Goal: Task Accomplishment & Management: Manage account settings

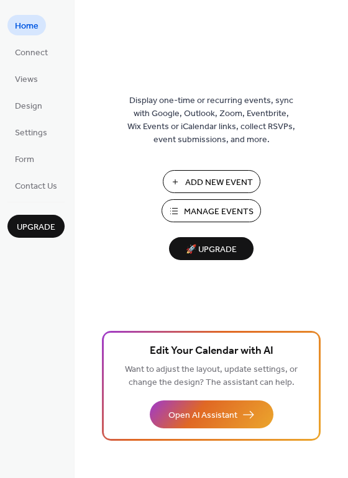
click at [196, 213] on span "Manage Events" at bounding box center [219, 212] width 70 height 13
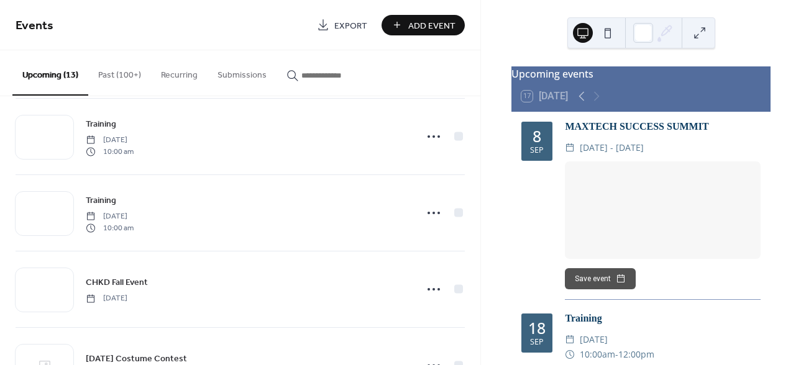
scroll to position [323, 0]
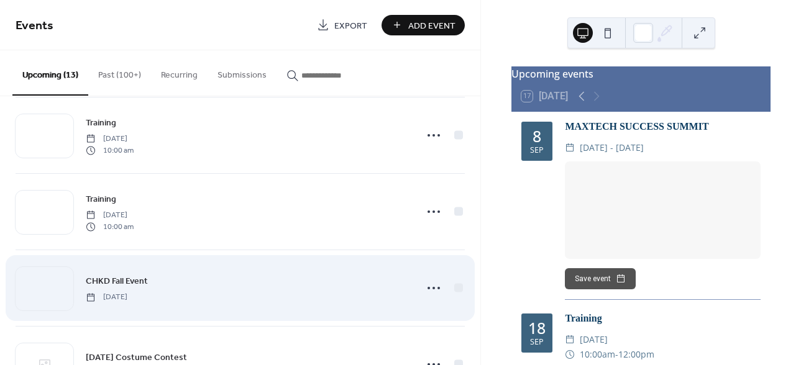
click at [396, 293] on div "CHKD Fall Event [DATE]" at bounding box center [247, 288] width 323 height 28
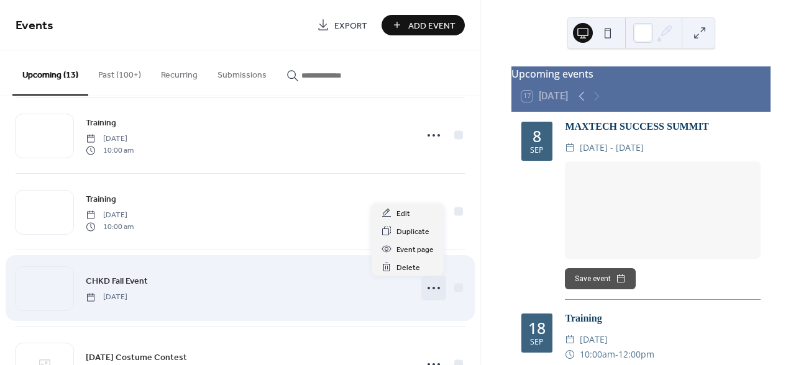
click at [429, 293] on icon at bounding box center [434, 288] width 20 height 20
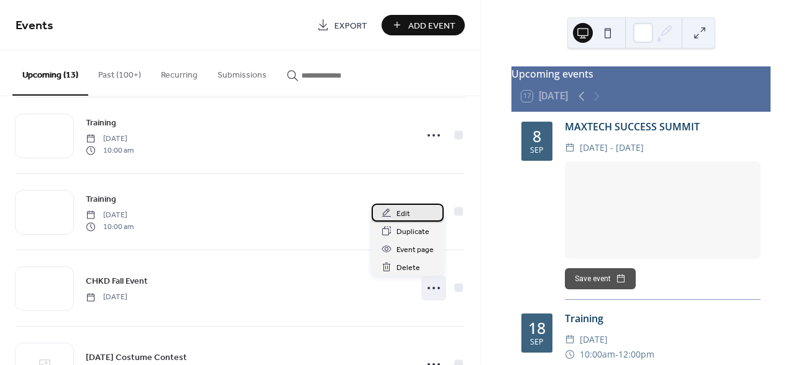
click at [406, 216] on span "Edit" at bounding box center [403, 213] width 14 height 13
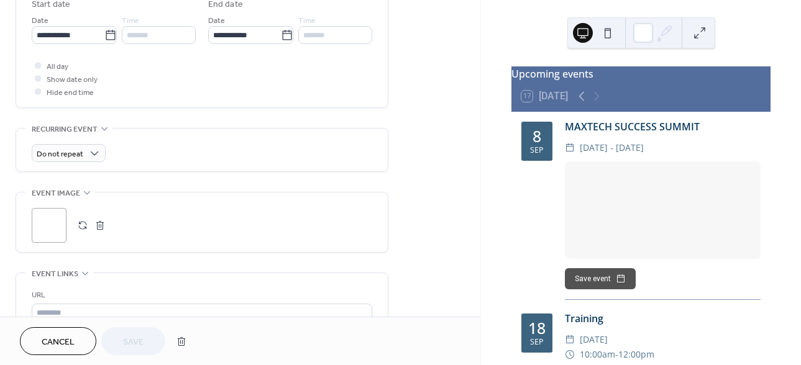
scroll to position [431, 0]
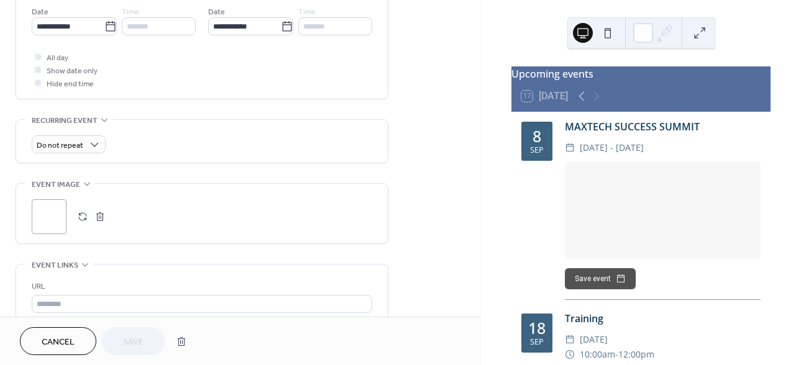
click at [97, 219] on button "button" at bounding box center [99, 216] width 17 height 17
click at [82, 221] on button "button" at bounding box center [82, 216] width 17 height 17
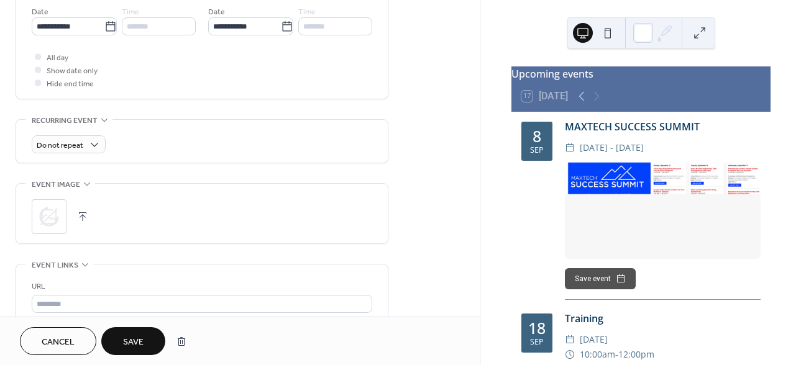
click at [129, 340] on span "Save" at bounding box center [133, 342] width 20 height 13
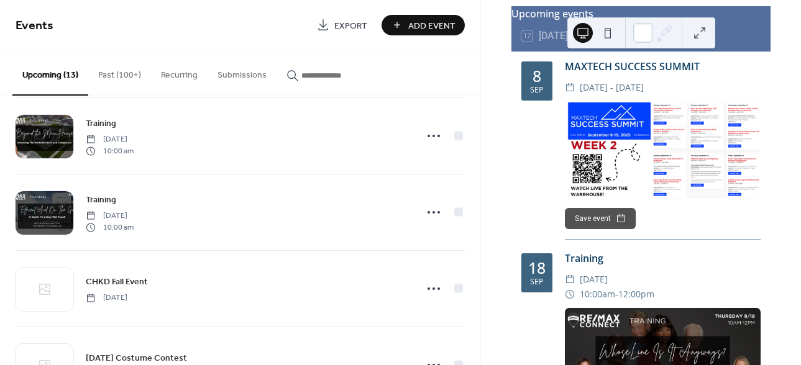
scroll to position [331, 0]
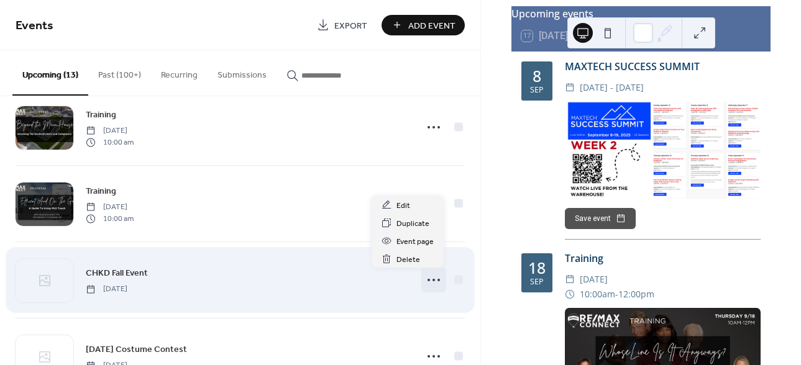
click at [432, 278] on icon at bounding box center [434, 280] width 20 height 20
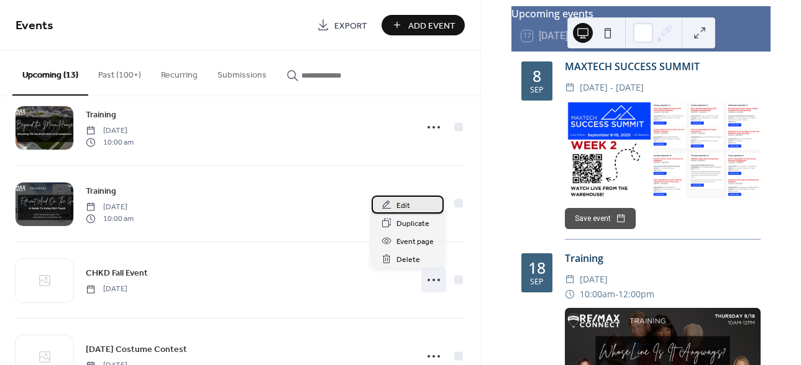
click at [416, 203] on div "Edit" at bounding box center [407, 205] width 72 height 18
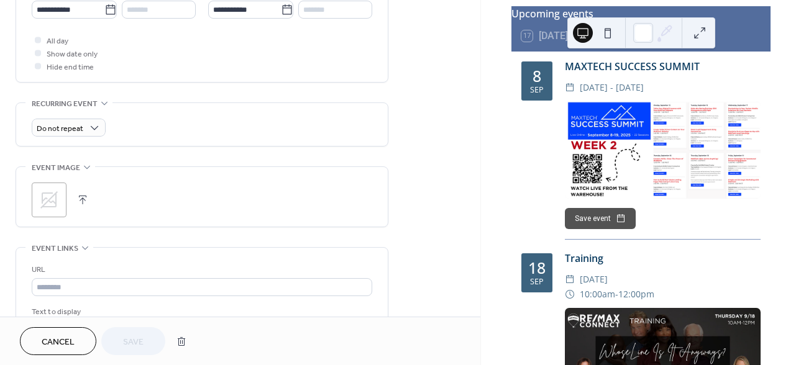
scroll to position [450, 0]
click at [84, 199] on button "button" at bounding box center [82, 197] width 17 height 17
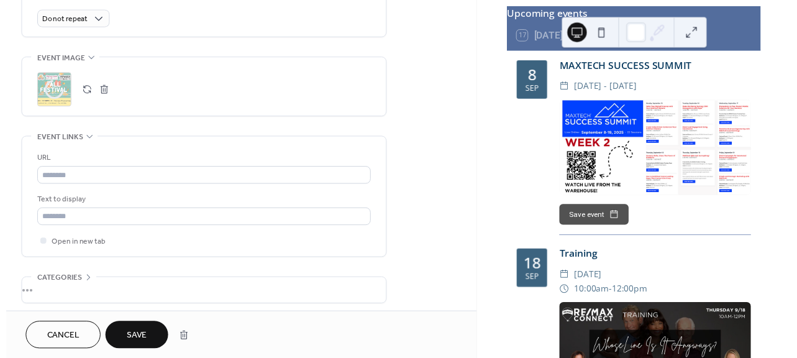
scroll to position [609, 0]
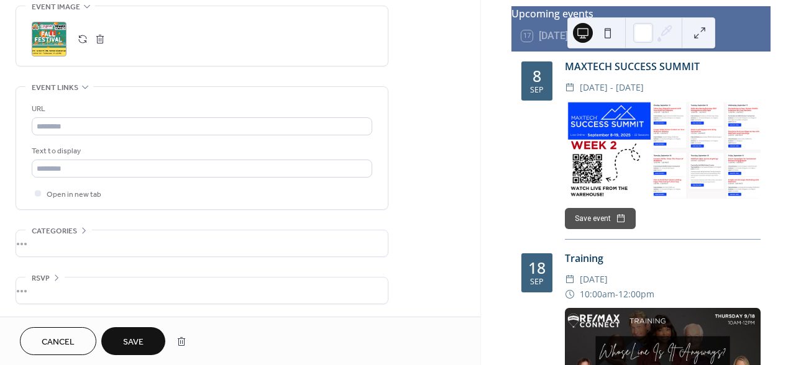
click at [136, 337] on span "Save" at bounding box center [133, 342] width 20 height 13
